Goal: Task Accomplishment & Management: Manage account settings

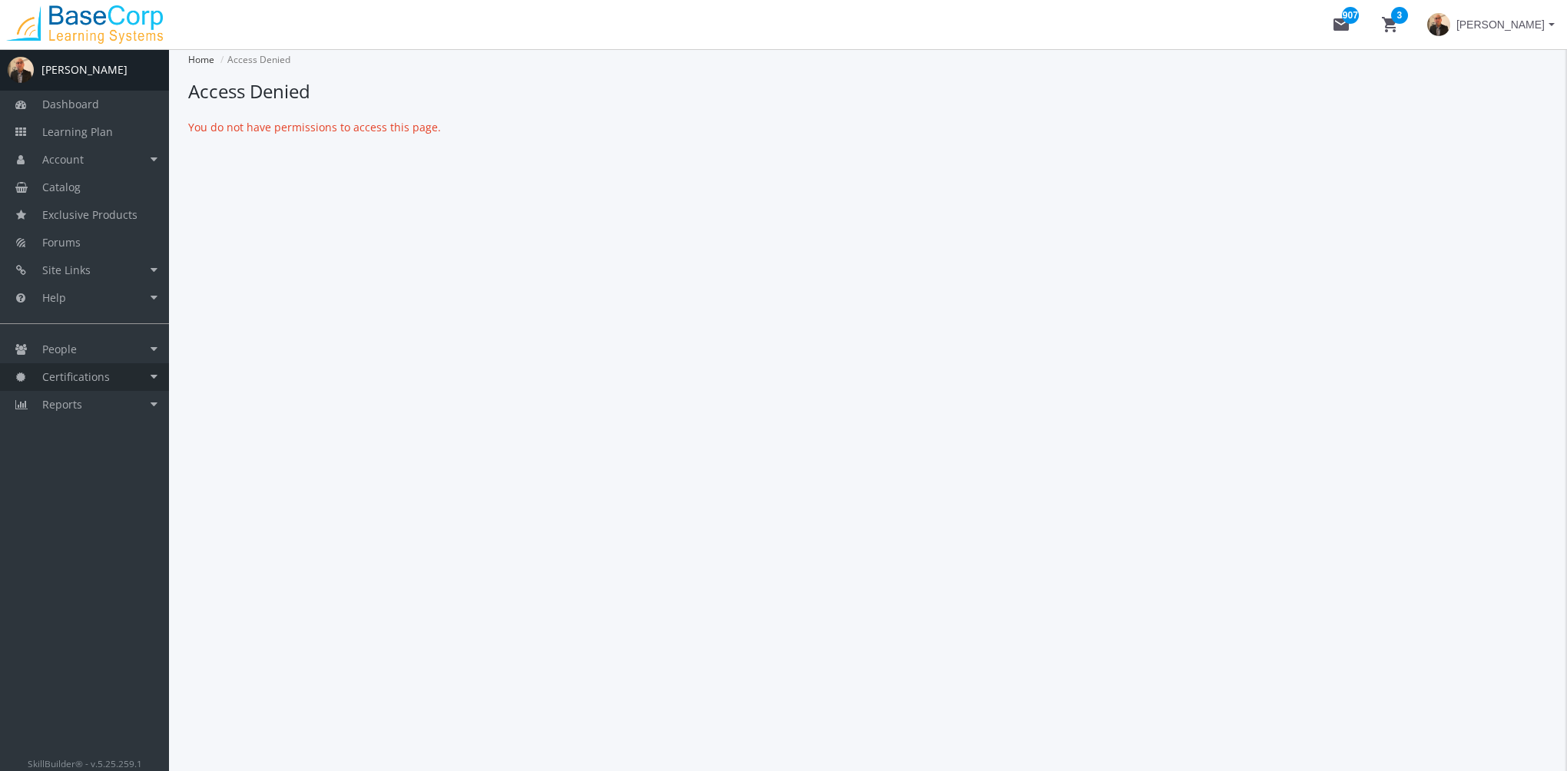
click at [79, 376] on span "Certifications" at bounding box center [76, 377] width 68 height 15
click at [81, 410] on link "Learning Path Certificates" at bounding box center [96, 412] width 146 height 43
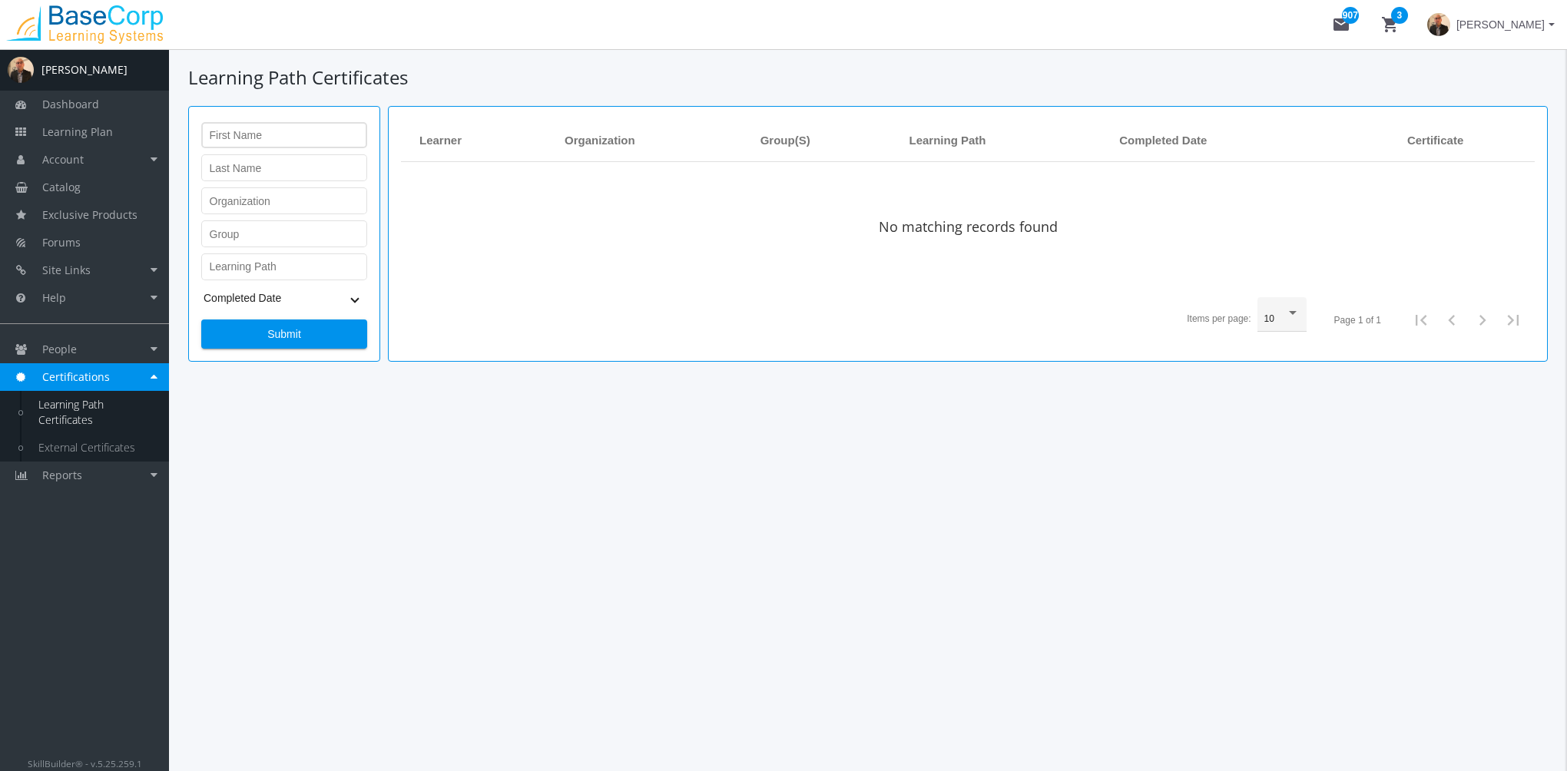
click at [230, 130] on div "First Name" at bounding box center [285, 133] width 150 height 29
type input "[PERSON_NAME]"
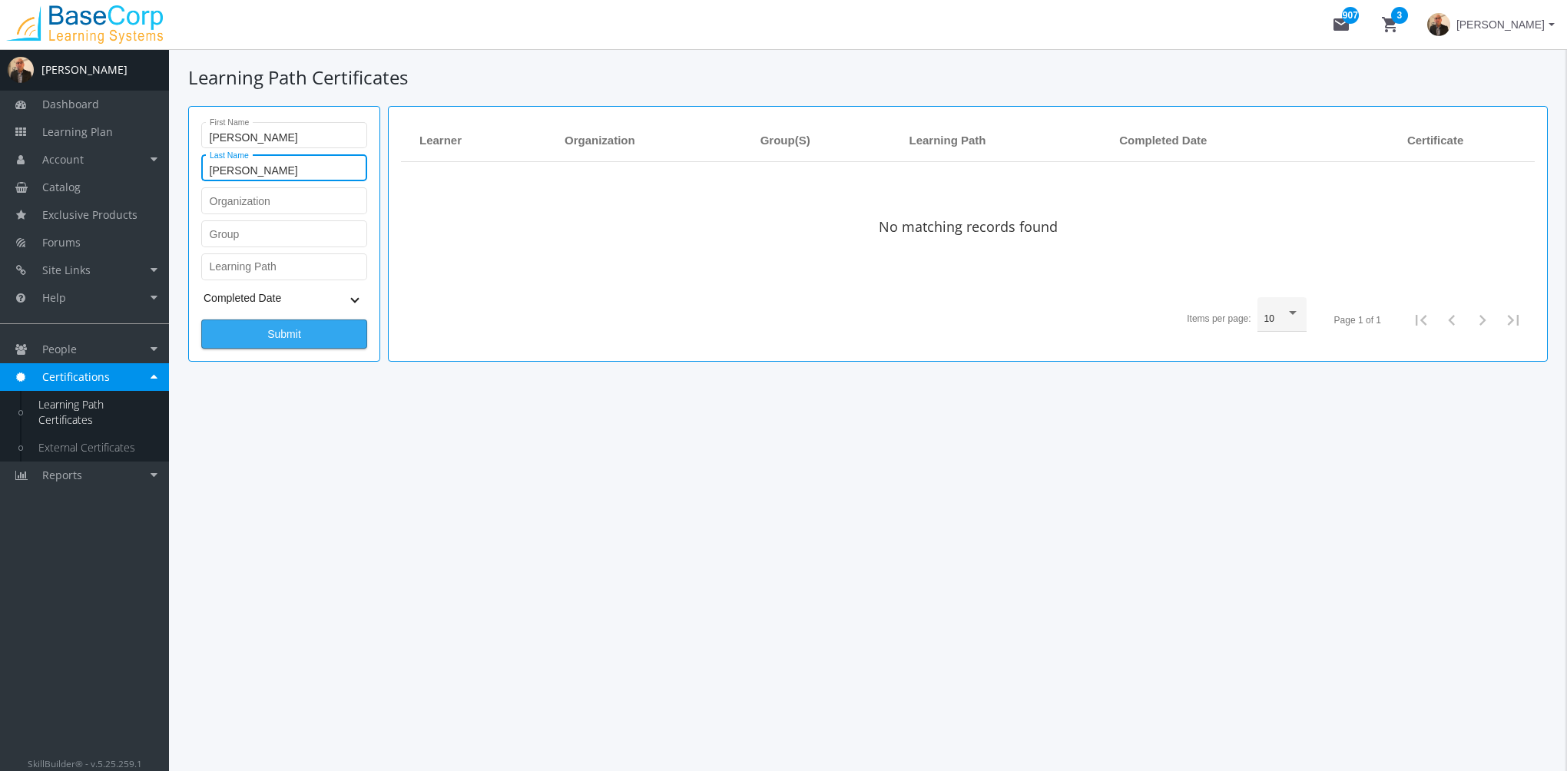
type input "[PERSON_NAME]"
click at [319, 342] on span "Submit" at bounding box center [284, 334] width 140 height 28
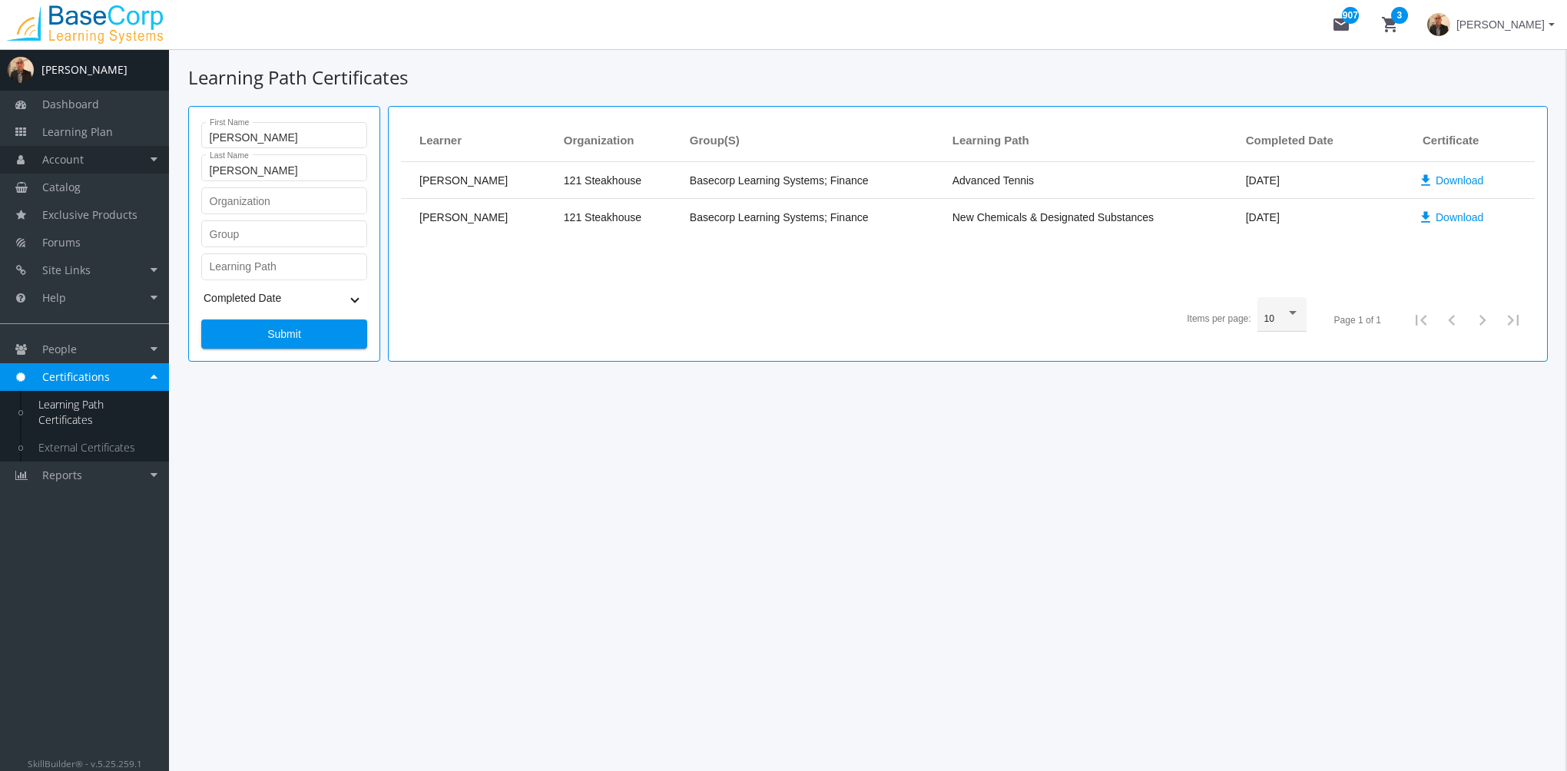
click at [118, 167] on link "Account" at bounding box center [84, 160] width 169 height 28
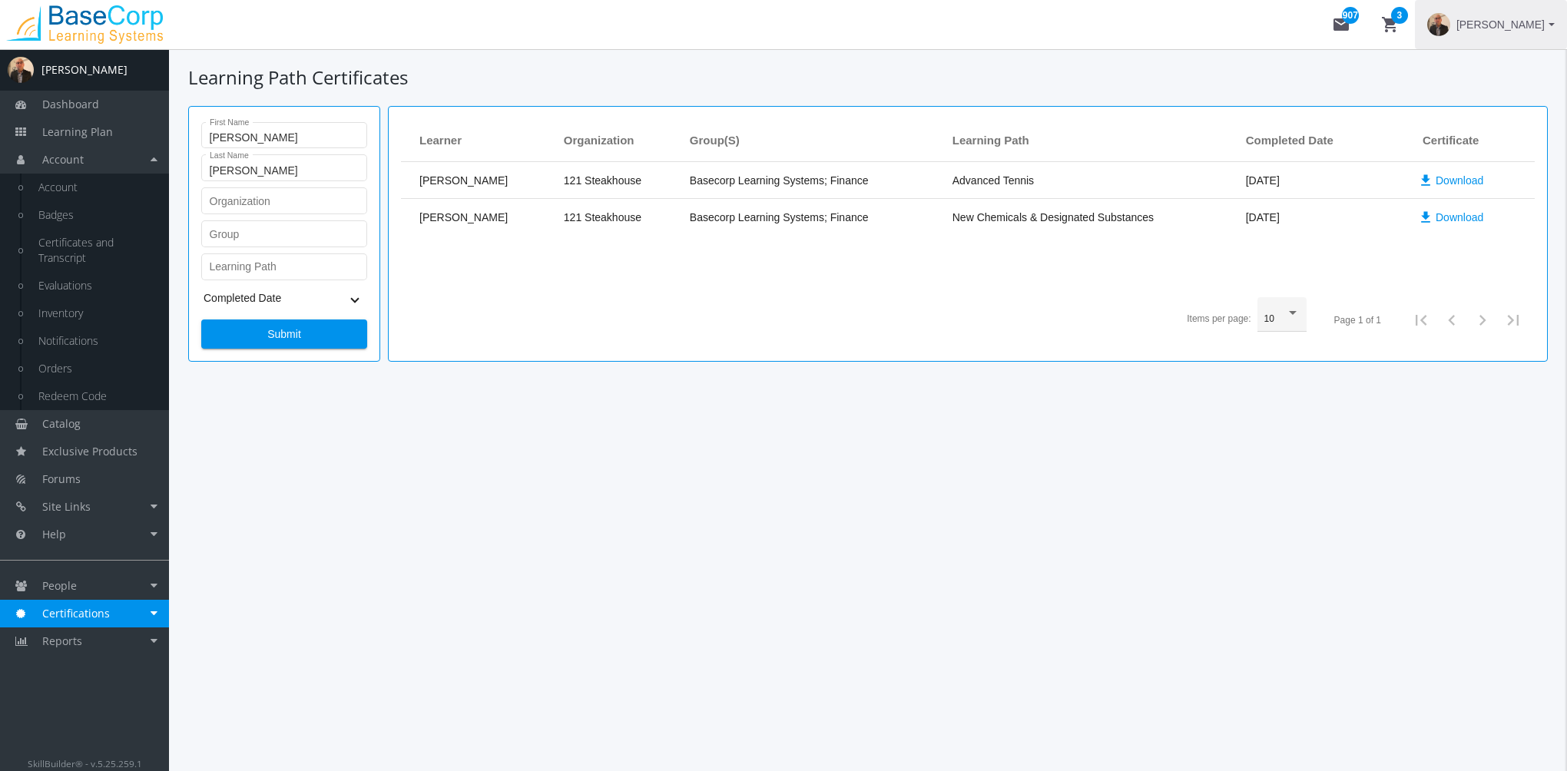
click at [1492, 31] on span "[PERSON_NAME]" at bounding box center [1501, 25] width 88 height 28
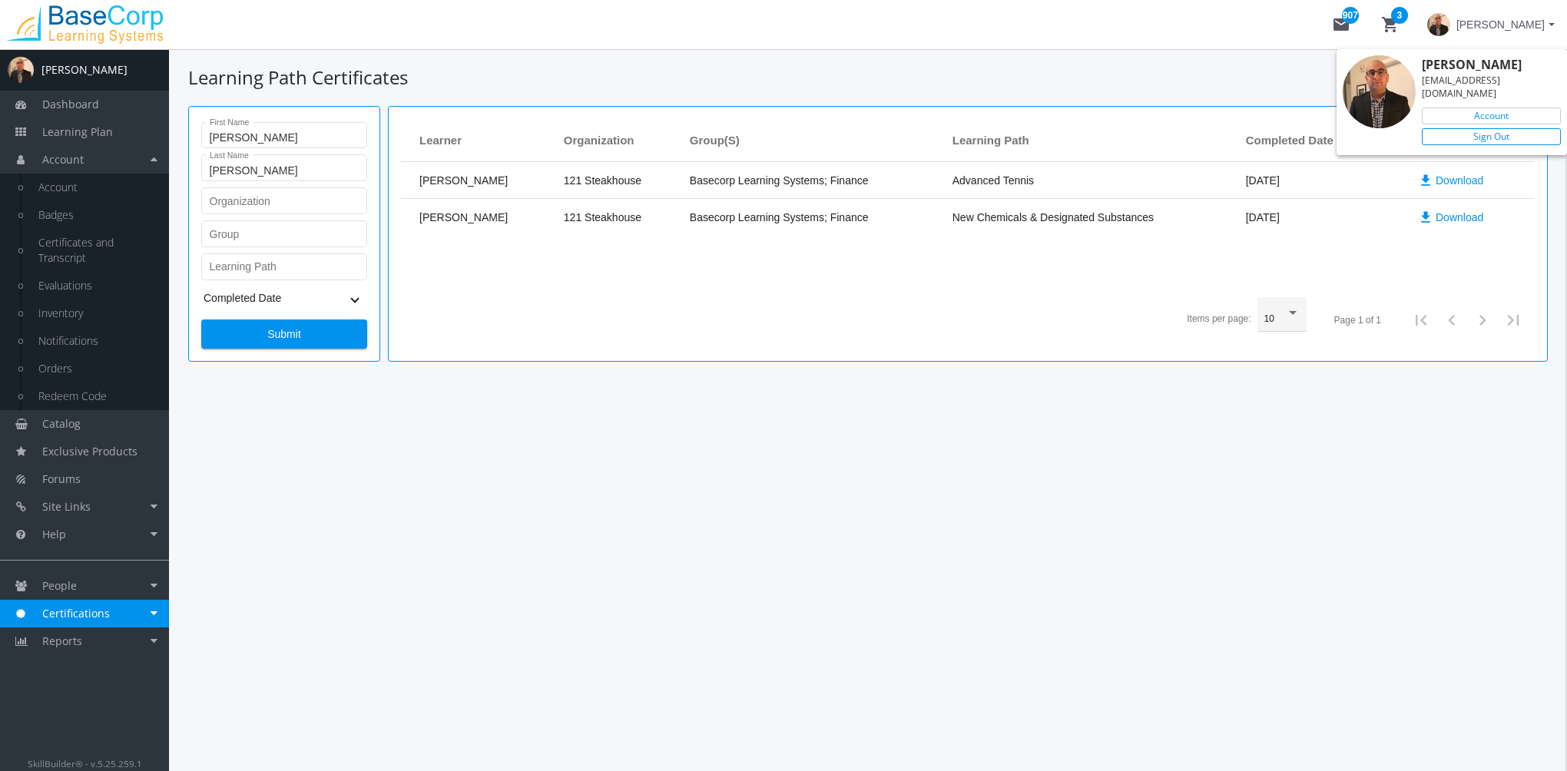
click at [1471, 128] on link "Sign Out" at bounding box center [1491, 136] width 139 height 17
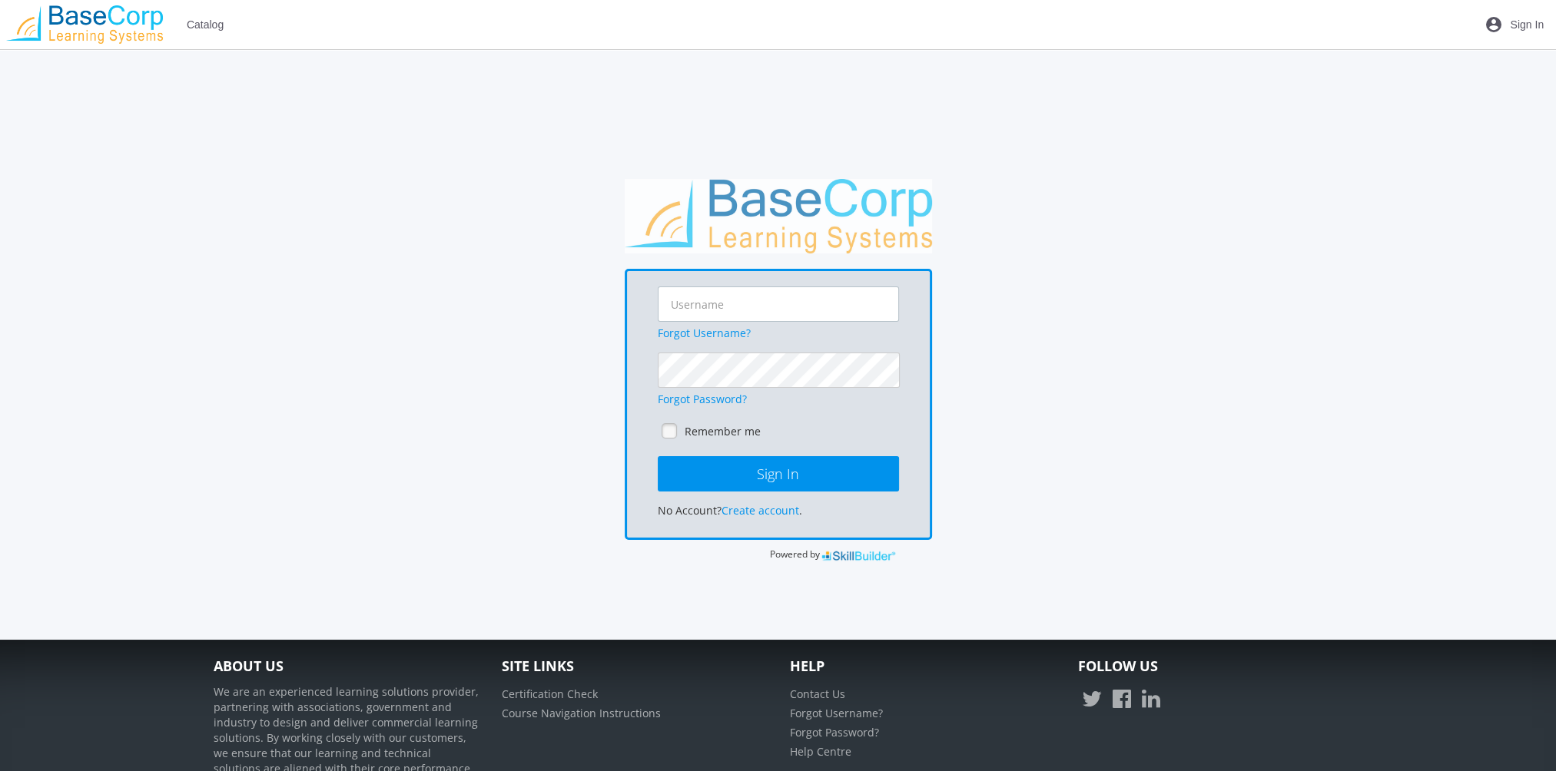
click at [750, 308] on input "text" at bounding box center [778, 304] width 241 height 35
type input "[EMAIL_ADDRESS][DOMAIN_NAME]"
click at [666, 434] on link at bounding box center [669, 430] width 23 height 23
click at [766, 472] on button "Sign In" at bounding box center [778, 473] width 241 height 35
